Goal: Find specific page/section: Find specific page/section

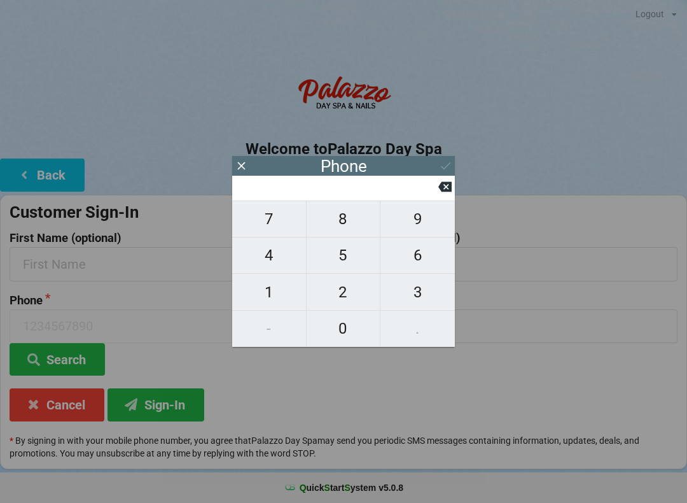
click at [289, 228] on span "7" at bounding box center [269, 218] width 74 height 27
type input "7"
click at [338, 348] on div "Phone 7 Search" at bounding box center [173, 335] width 340 height 82
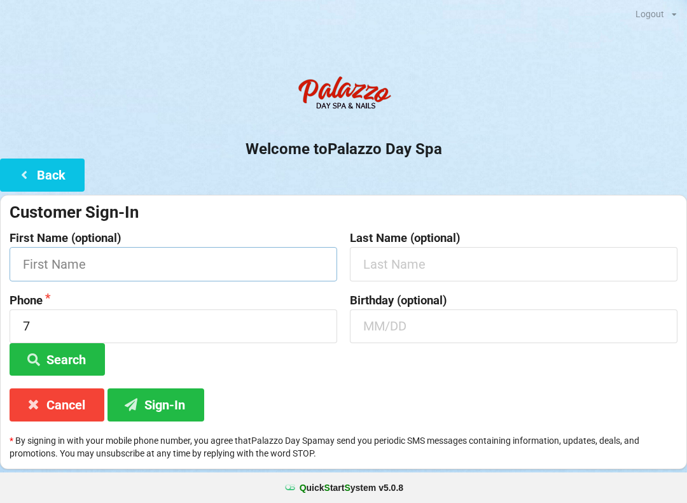
click at [282, 263] on input "text" at bounding box center [174, 264] width 328 height 34
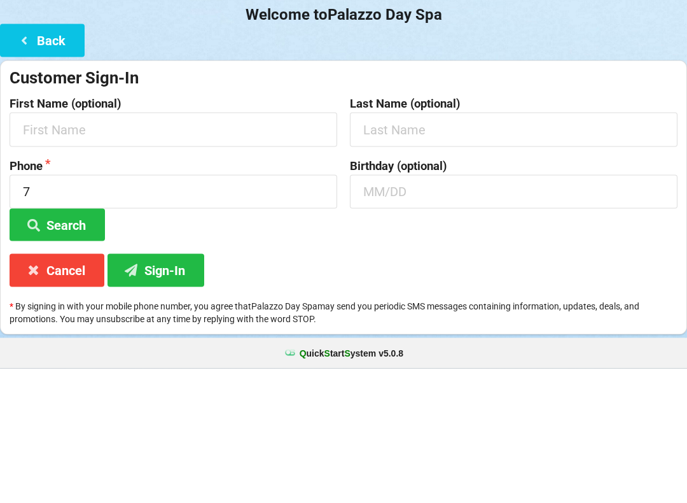
click at [70, 158] on button "Back" at bounding box center [42, 174] width 85 height 32
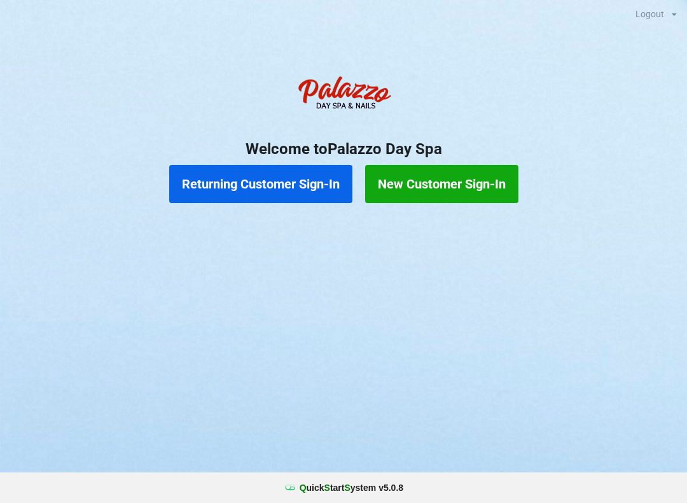
click at [302, 192] on button "Returning Customer Sign-In" at bounding box center [260, 184] width 183 height 38
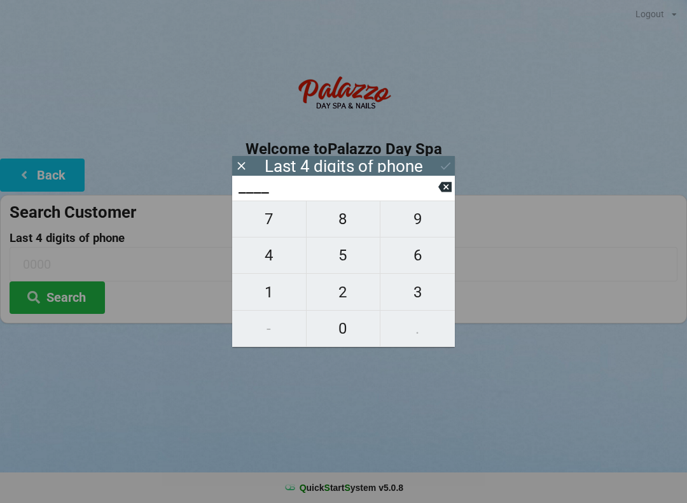
click at [276, 294] on span "1" at bounding box center [269, 292] width 74 height 27
type input "1___"
click at [358, 223] on span "8" at bounding box center [344, 218] width 74 height 27
type input "18__"
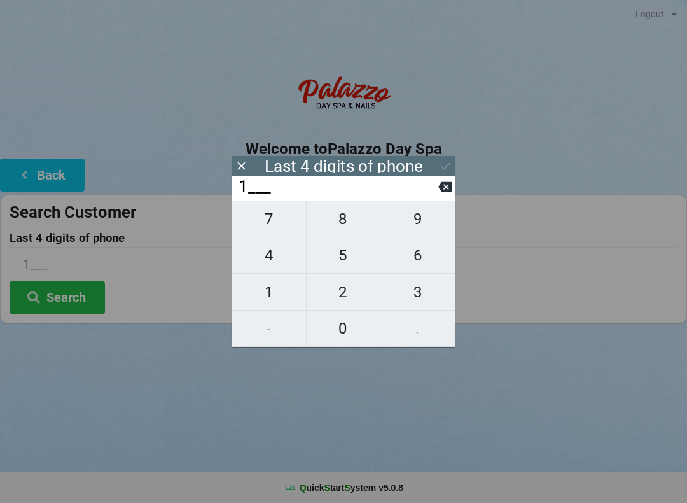
type input "18__"
click at [420, 227] on span "9" at bounding box center [417, 218] width 74 height 27
type input "189_"
click at [365, 226] on span "8" at bounding box center [344, 218] width 74 height 27
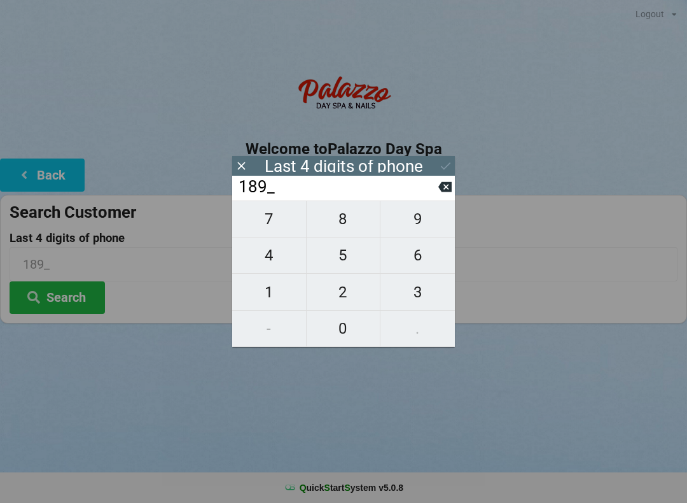
type input "1898"
click at [93, 294] on button "Search" at bounding box center [57, 297] width 95 height 32
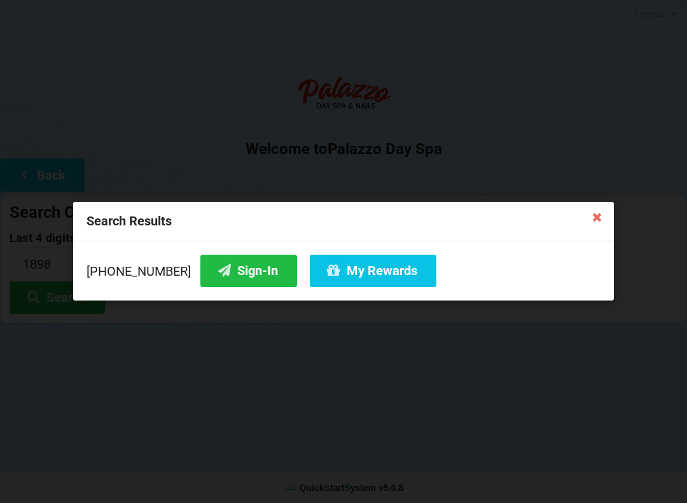
click at [238, 278] on button "Sign-In" at bounding box center [248, 270] width 97 height 32
